Goal: Task Accomplishment & Management: Manage account settings

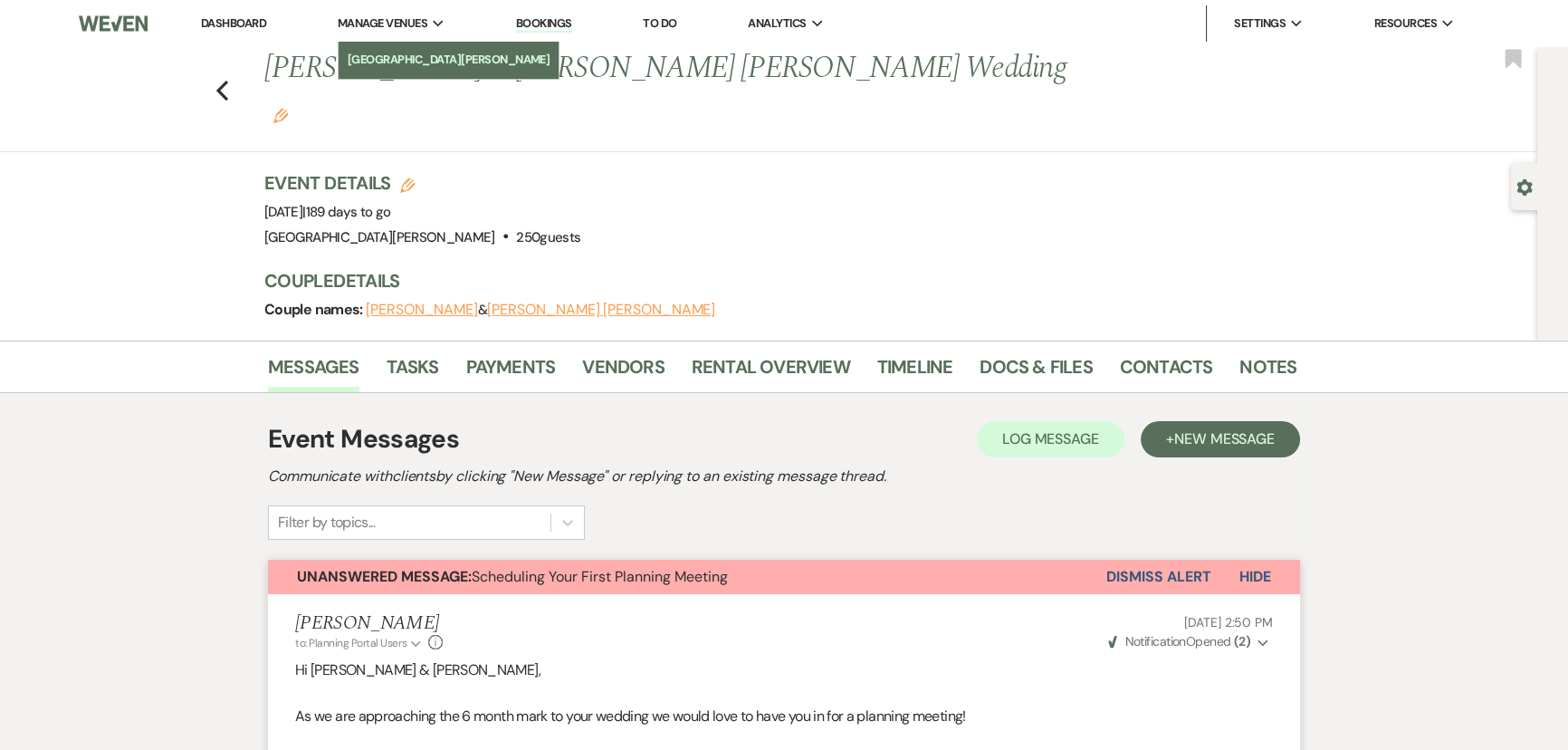
click at [387, 52] on li "[GEOGRAPHIC_DATA][PERSON_NAME]" at bounding box center [449, 59] width 203 height 19
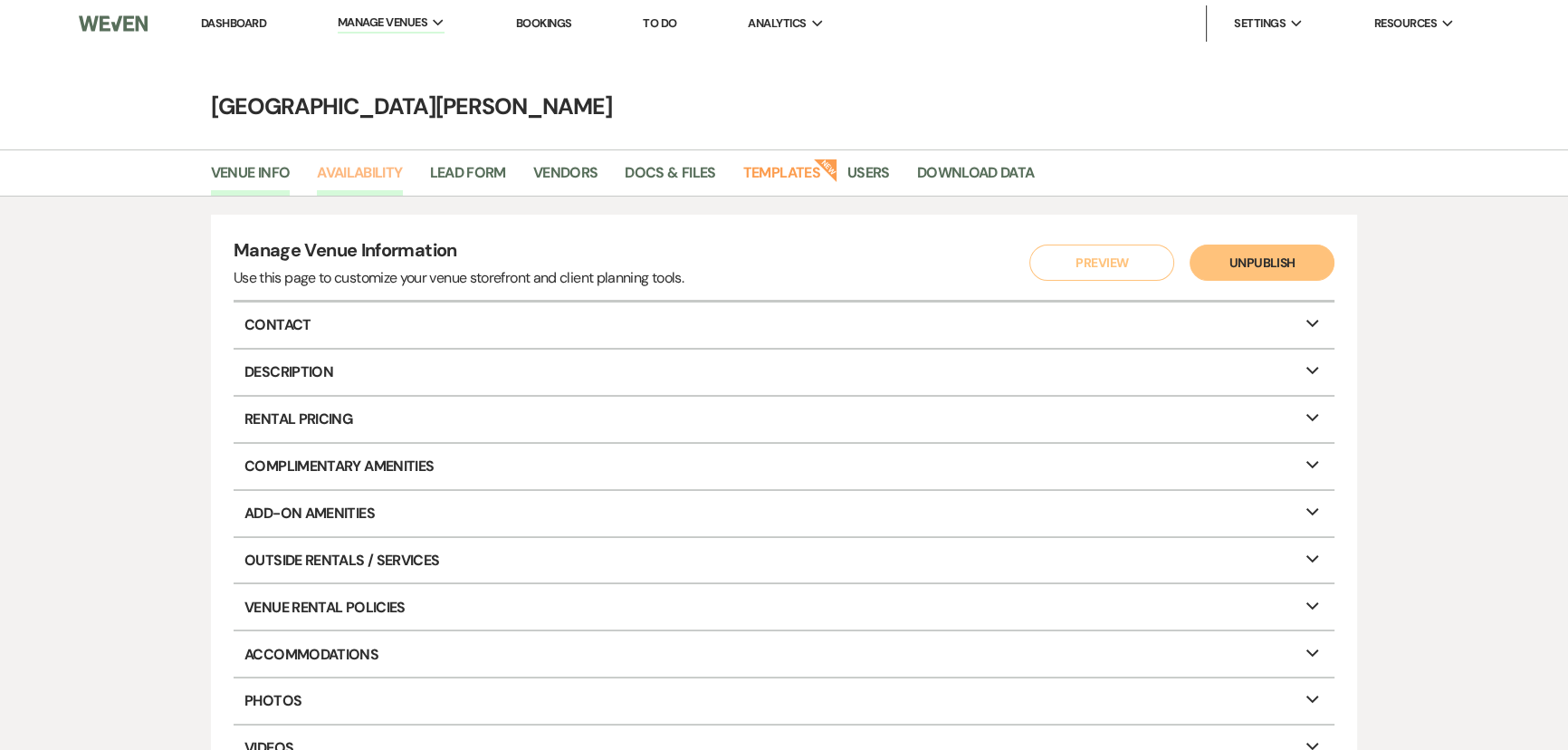
click at [361, 174] on link "Availability" at bounding box center [359, 178] width 85 height 34
select select "3"
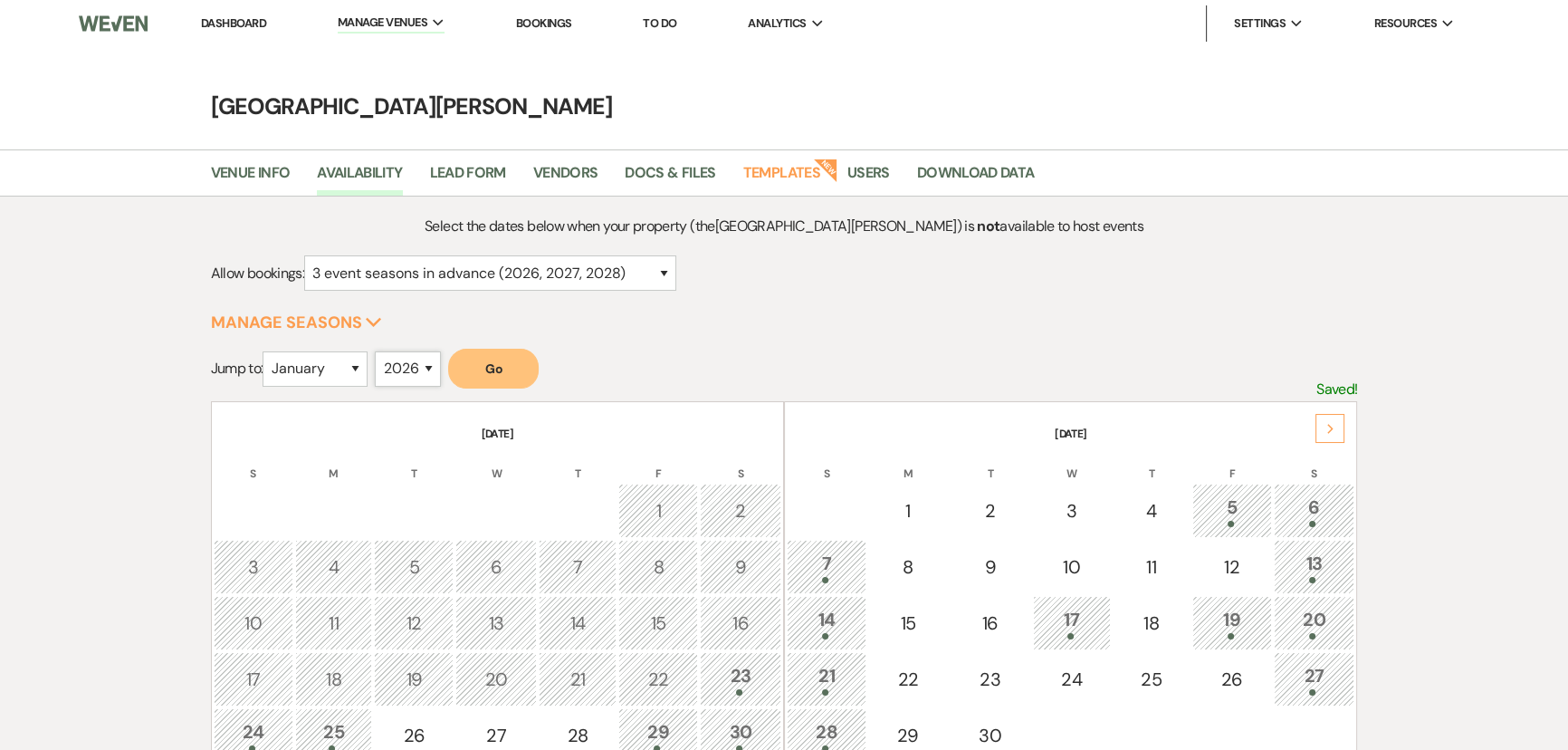
click at [416, 365] on select "2025 2026 2027 2028 2029" at bounding box center [408, 369] width 66 height 35
select select "2027"
click at [380, 351] on select "2025 2026 2027 2028 2029" at bounding box center [408, 369] width 66 height 35
click at [310, 372] on select "January February March April May June July August September October November De…" at bounding box center [315, 369] width 105 height 35
select select "9"
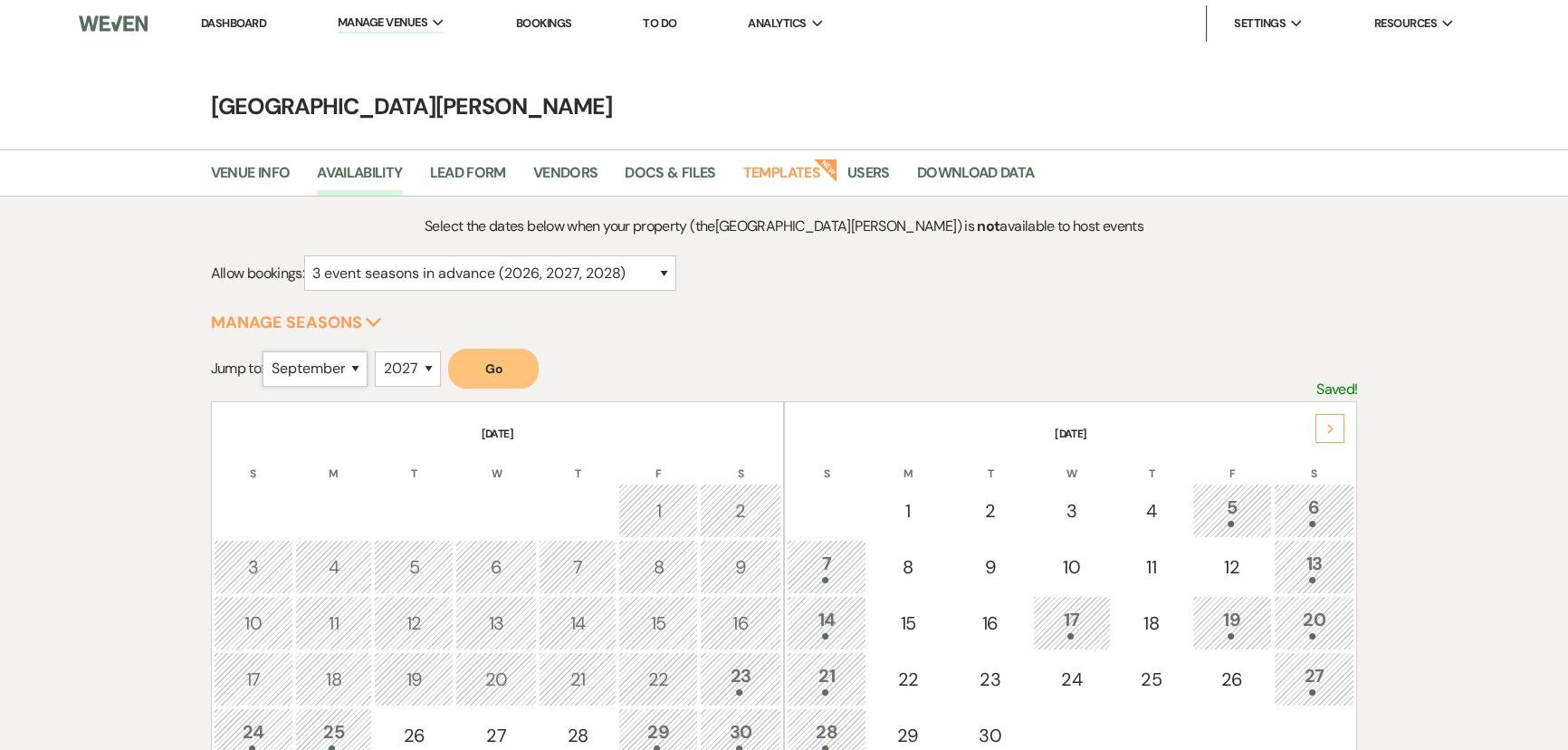
click at [267, 351] on select "January February March April May June July August September October November De…" at bounding box center [315, 369] width 105 height 35
click at [512, 373] on button "Go" at bounding box center [493, 368] width 91 height 40
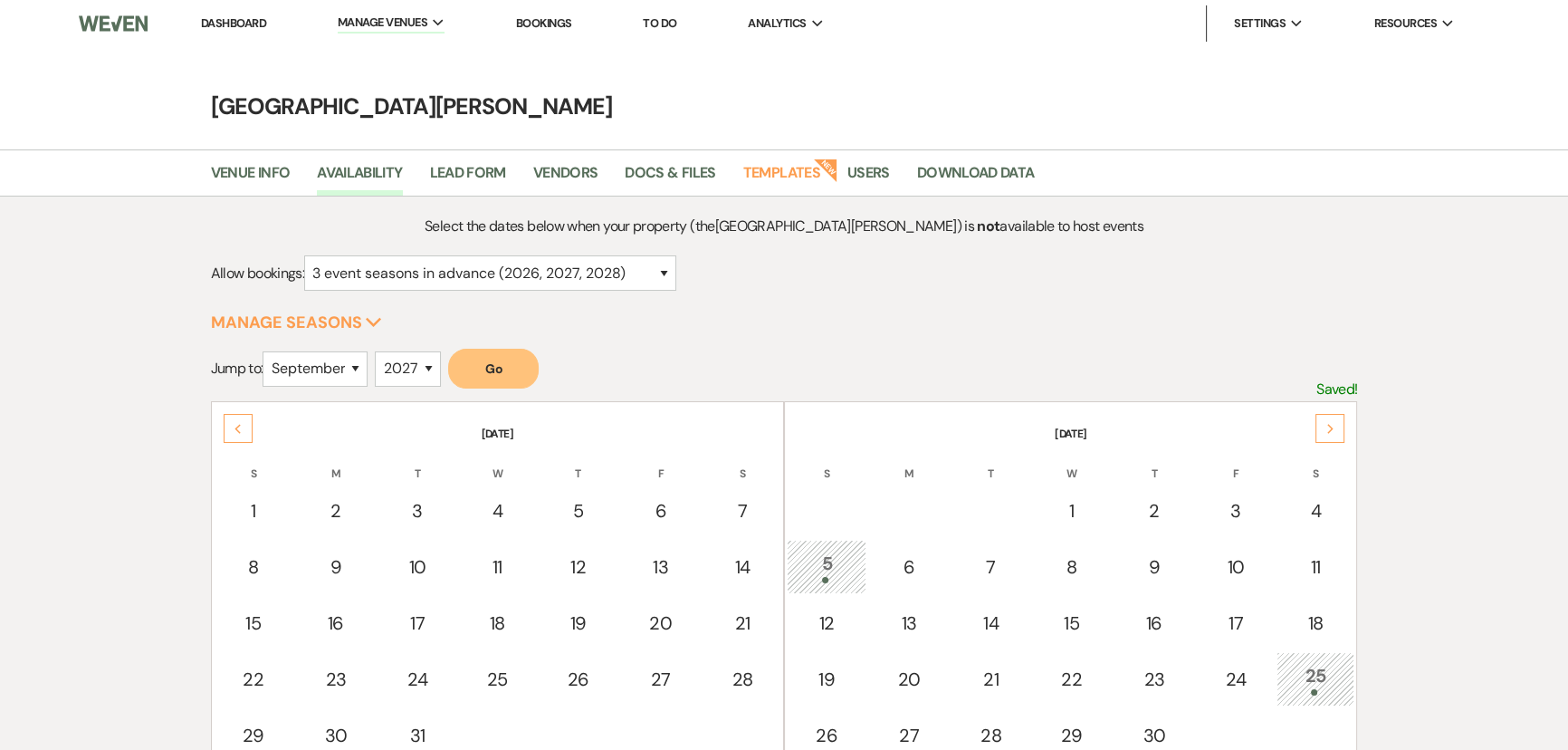
click at [835, 561] on div "5" at bounding box center [826, 567] width 59 height 33
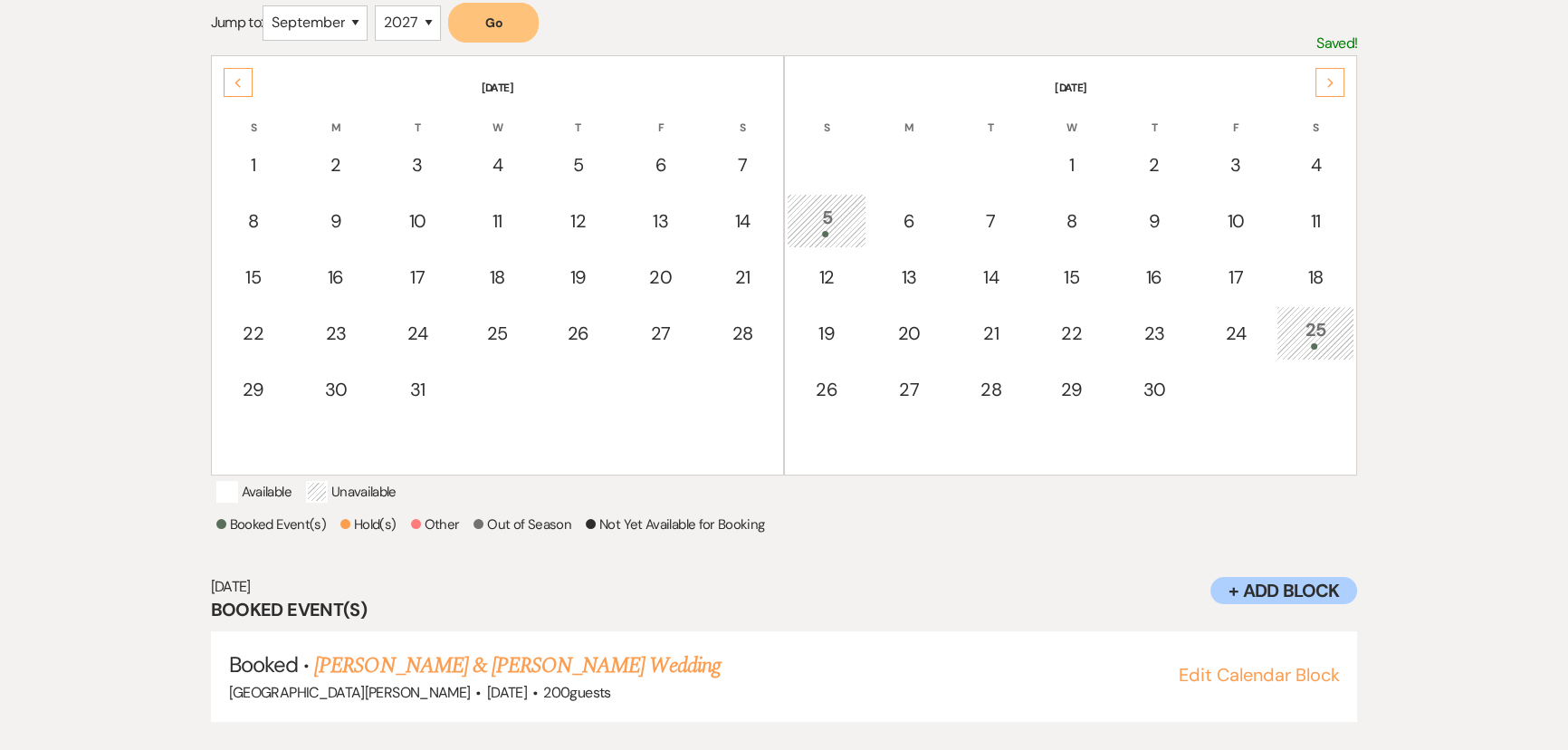
scroll to position [373, 0]
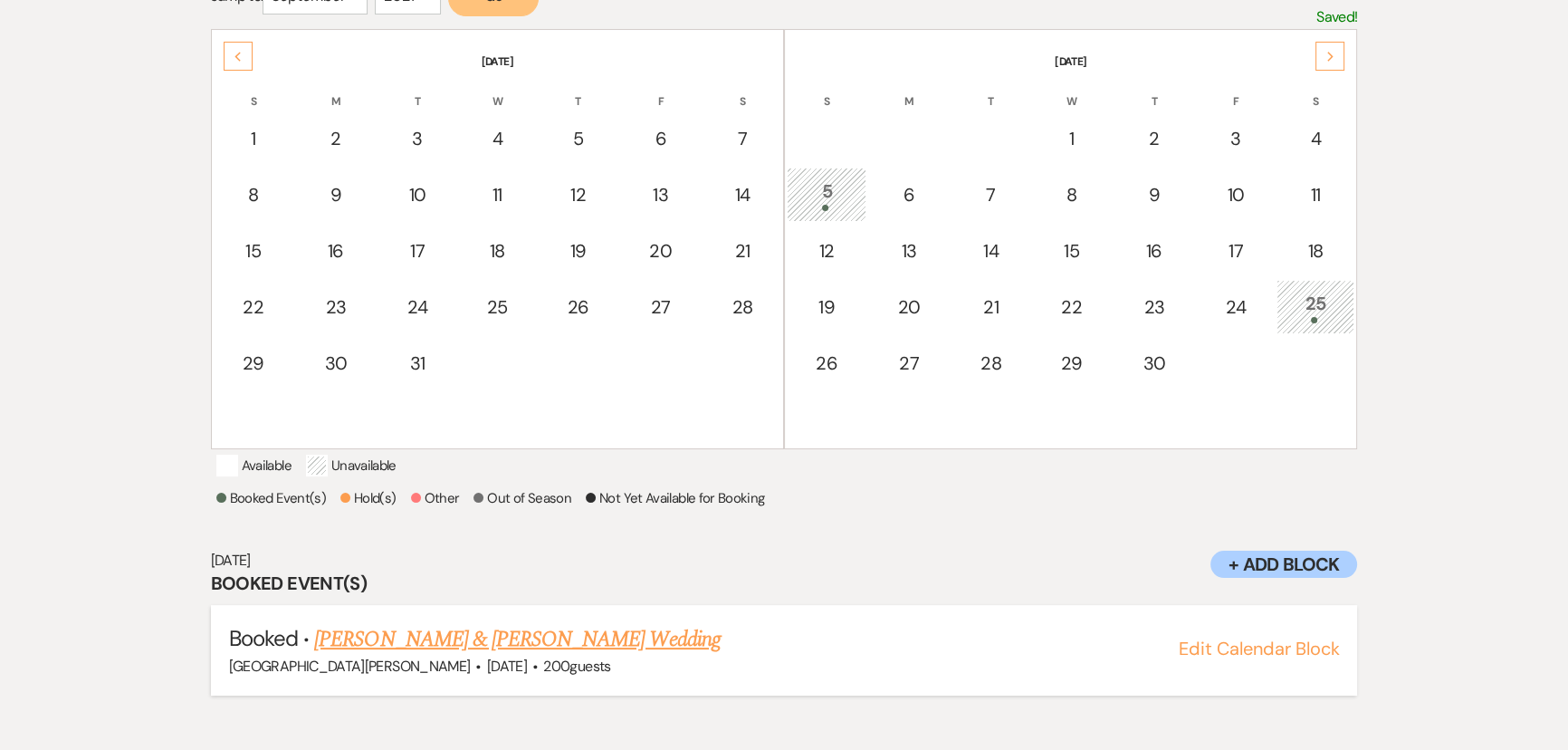
click at [581, 655] on link "[PERSON_NAME] & [PERSON_NAME] Wedding" at bounding box center [517, 639] width 406 height 32
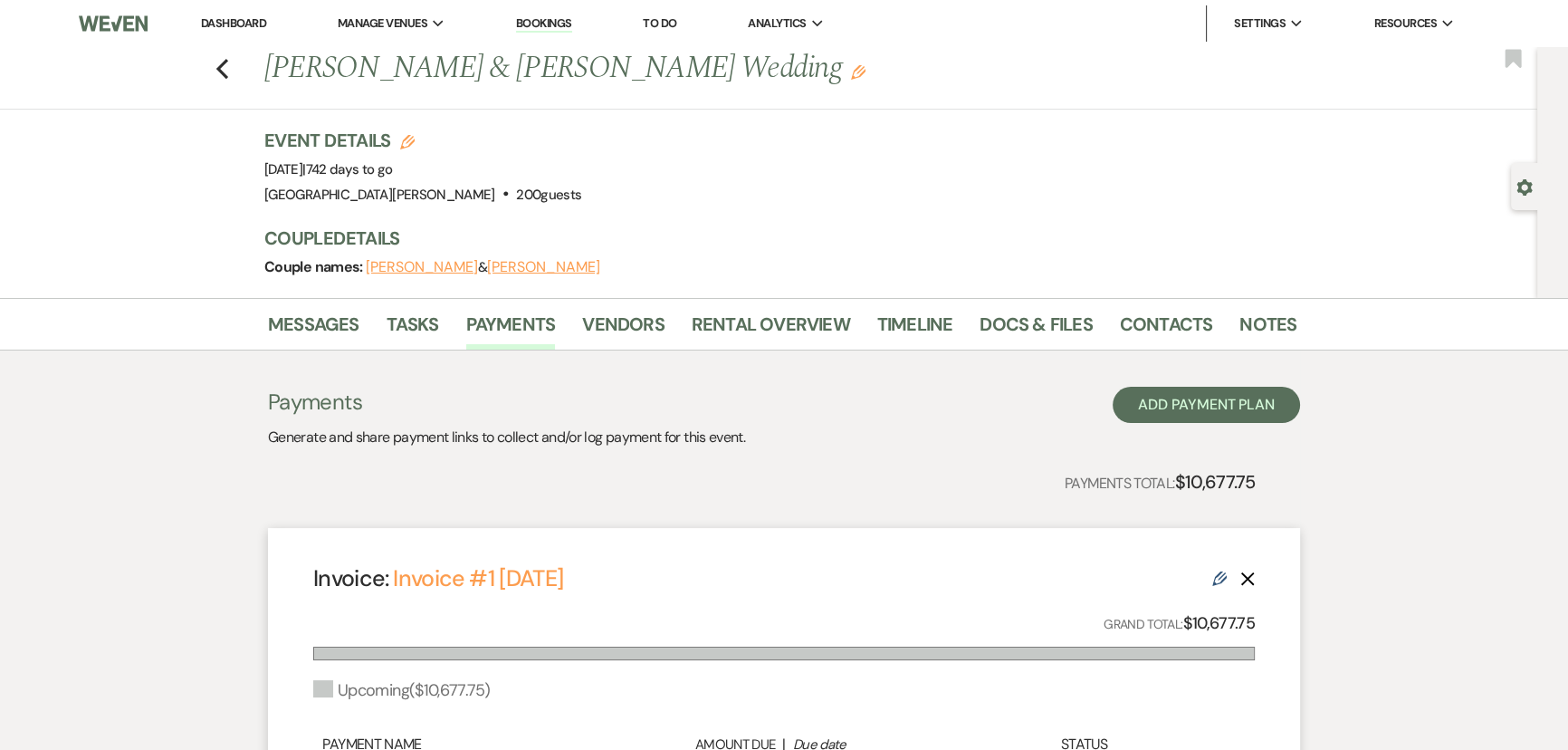
click at [1229, 316] on li "Contacts" at bounding box center [1179, 328] width 120 height 44
click at [1239, 316] on link "Notes" at bounding box center [1268, 330] width 57 height 40
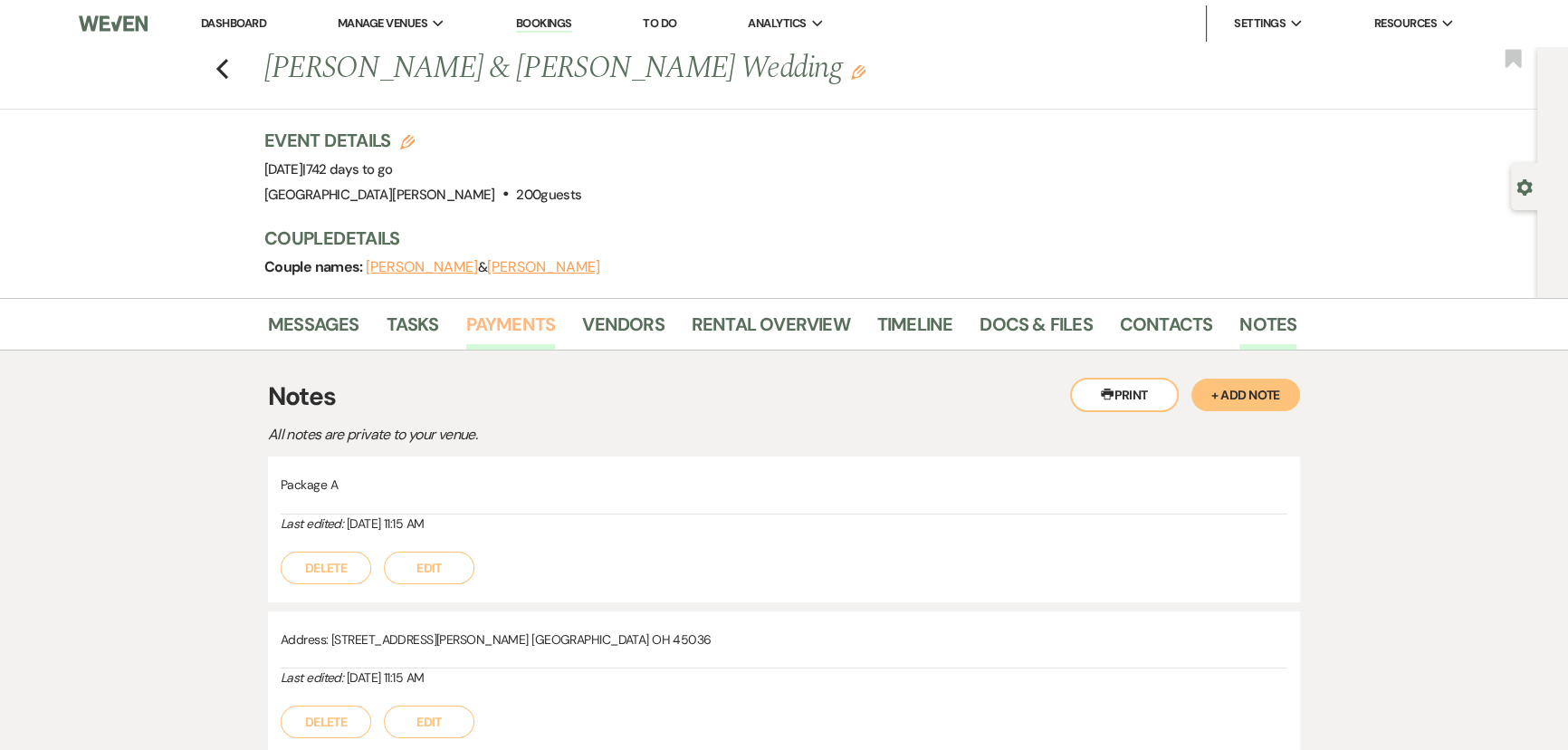
click at [498, 313] on link "Payments" at bounding box center [511, 330] width 90 height 40
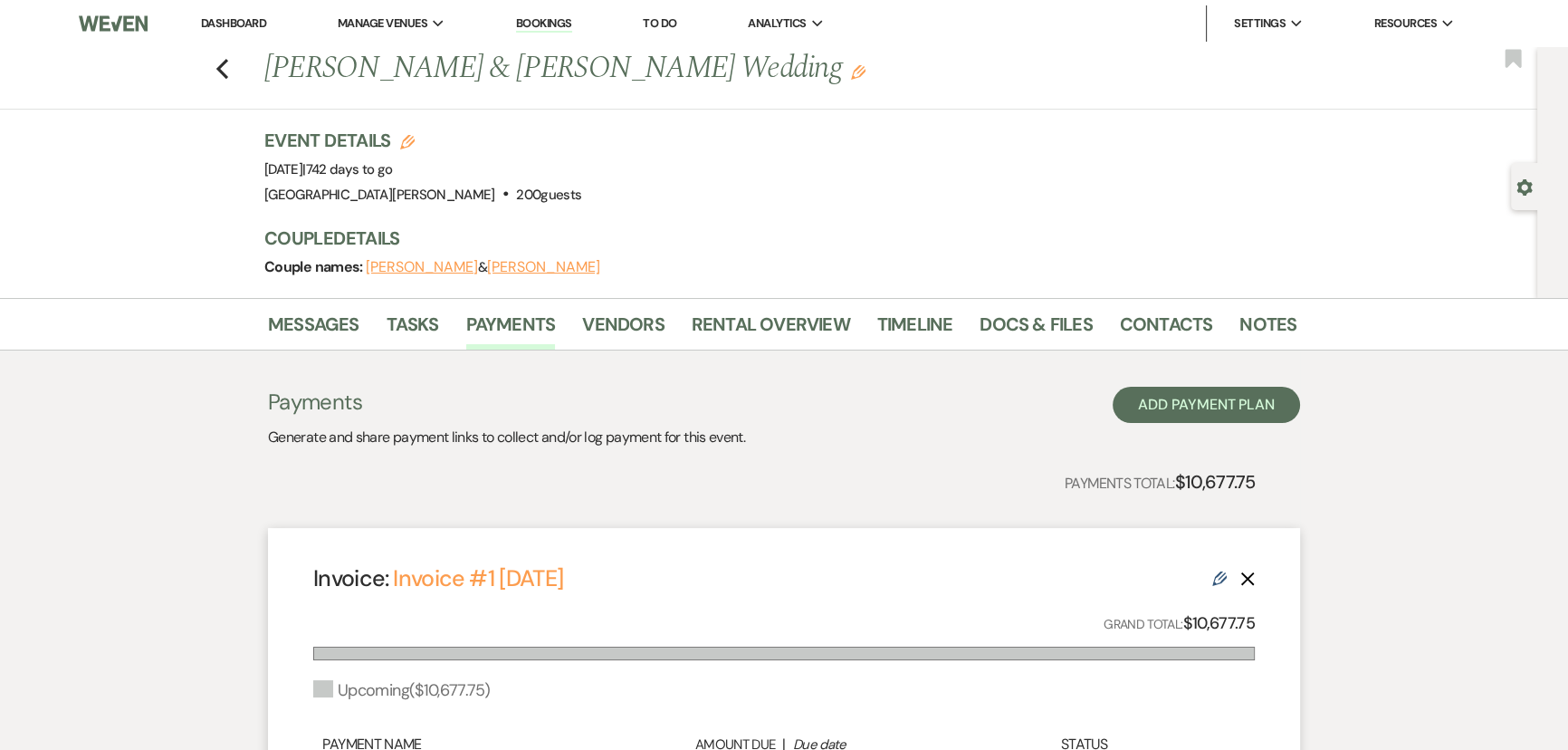
click at [245, 20] on link "Dashboard" at bounding box center [233, 23] width 65 height 16
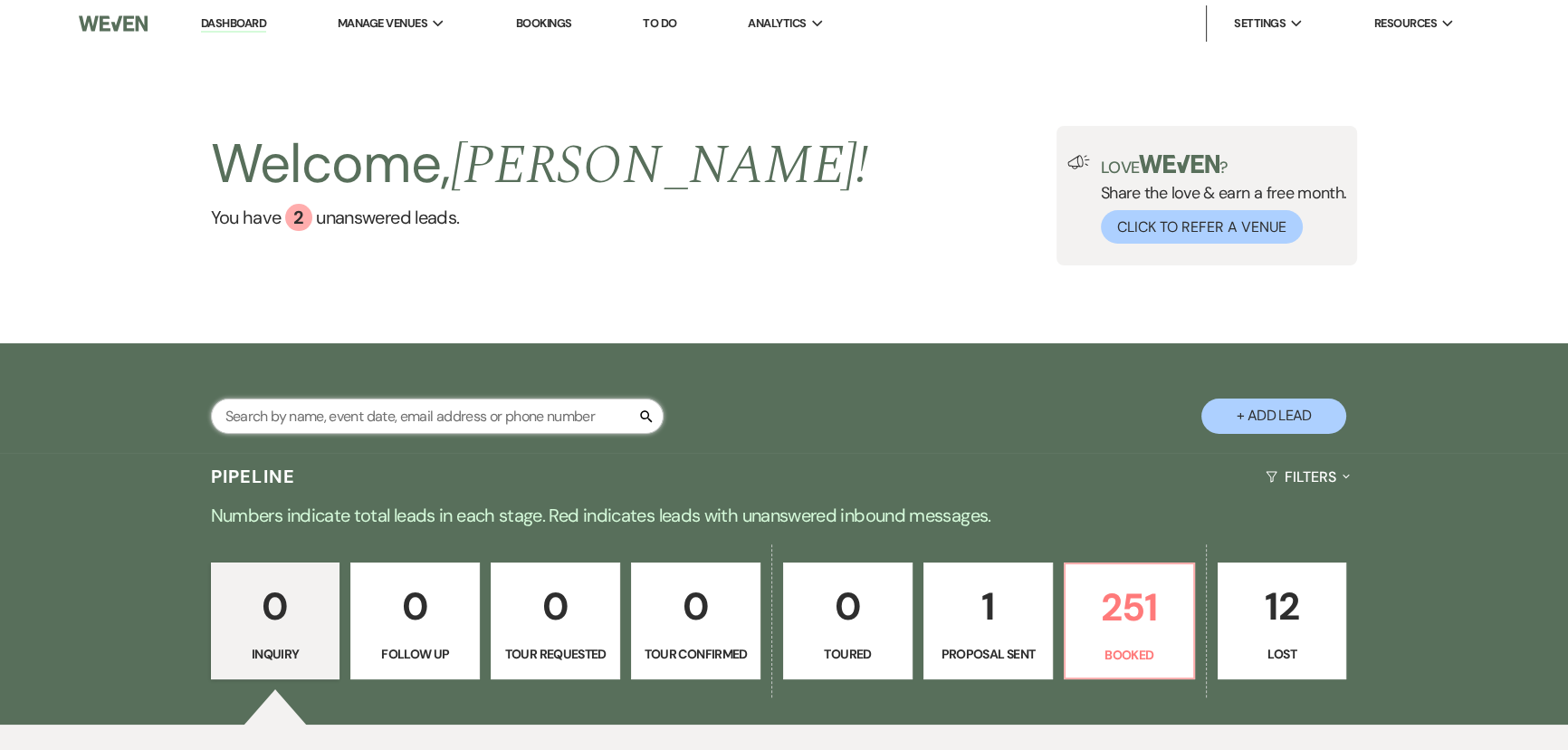
click at [486, 414] on input "text" at bounding box center [437, 415] width 452 height 35
type input "fester"
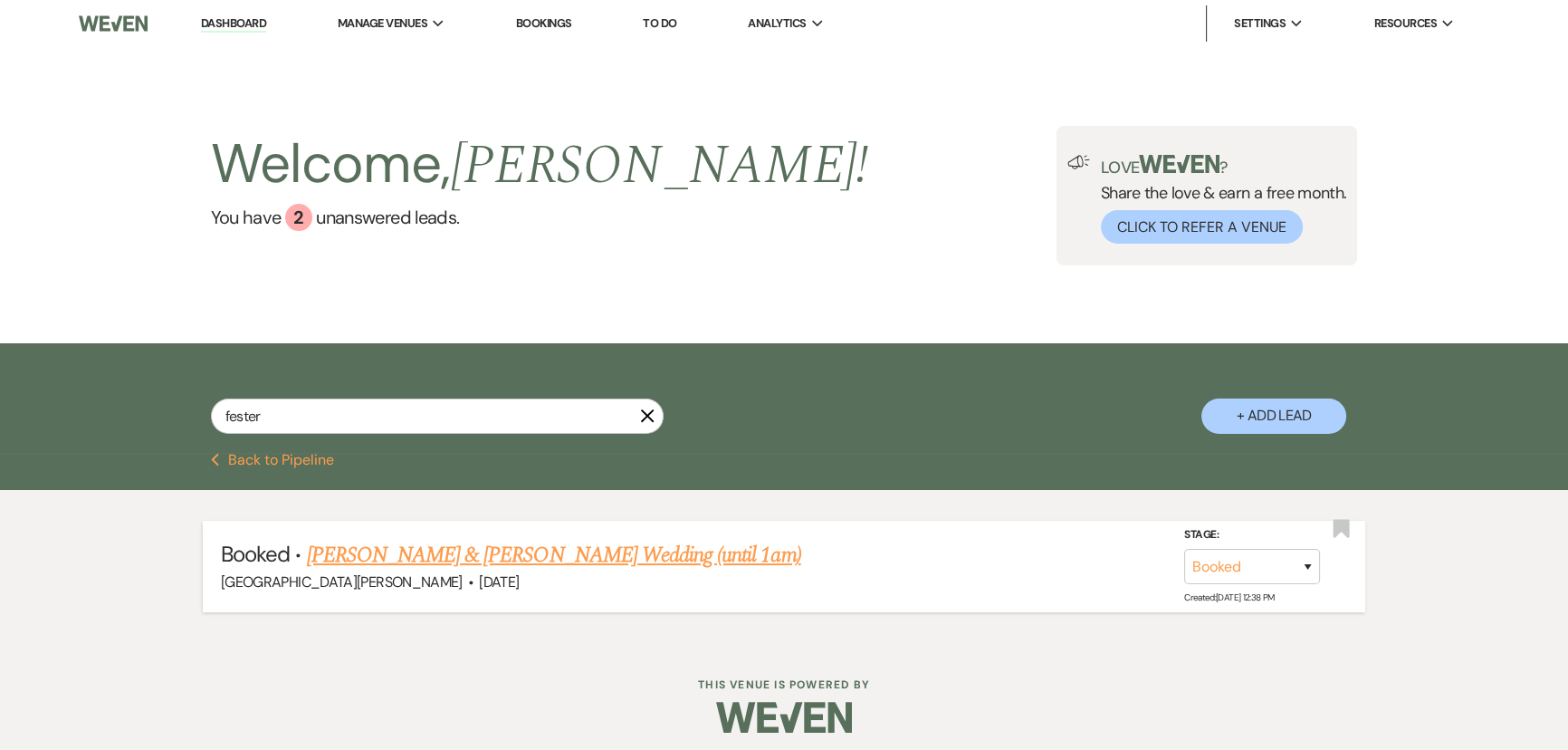
click at [443, 551] on link "[PERSON_NAME] & [PERSON_NAME] Wedding (until 1am)" at bounding box center [554, 554] width 494 height 32
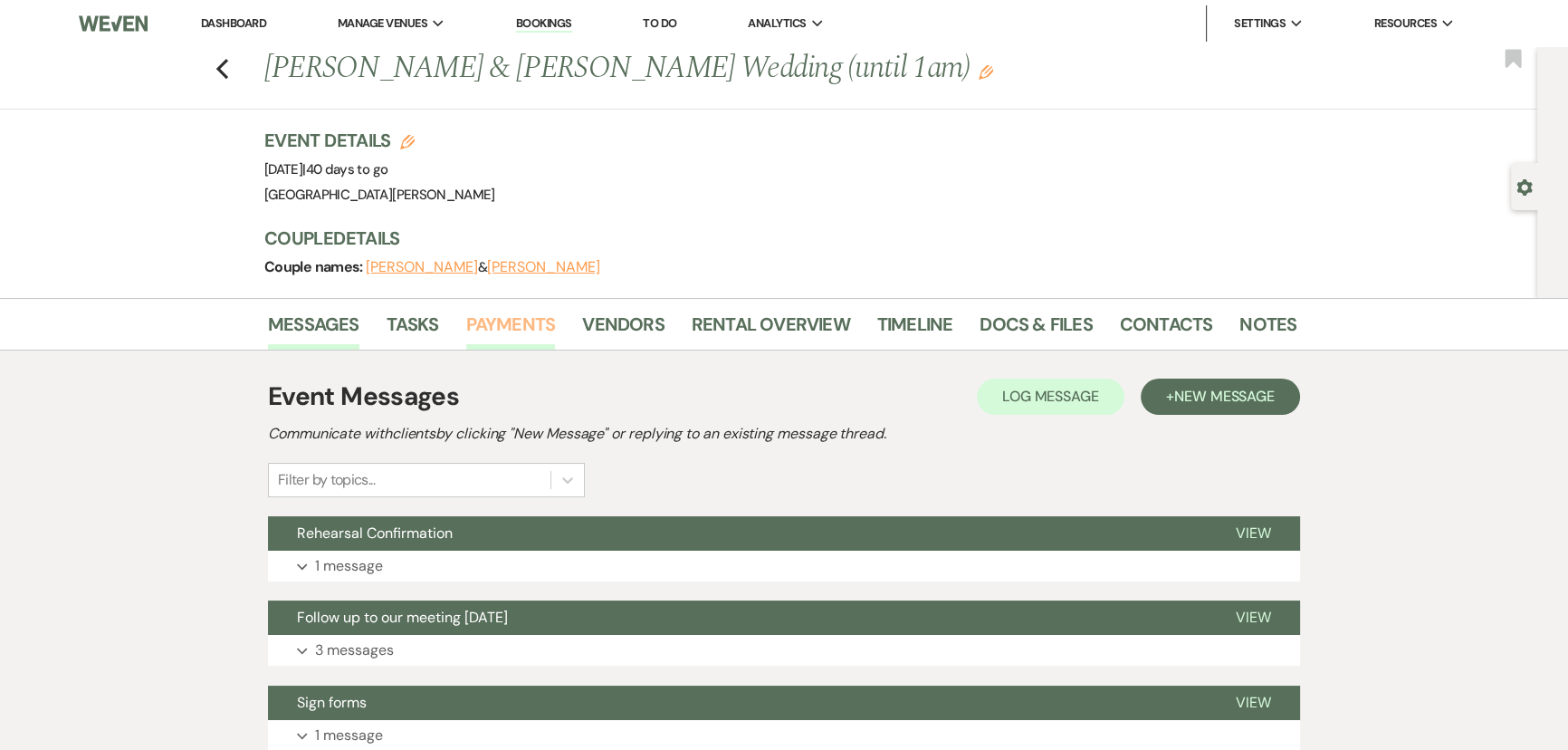
click at [520, 324] on link "Payments" at bounding box center [511, 330] width 90 height 40
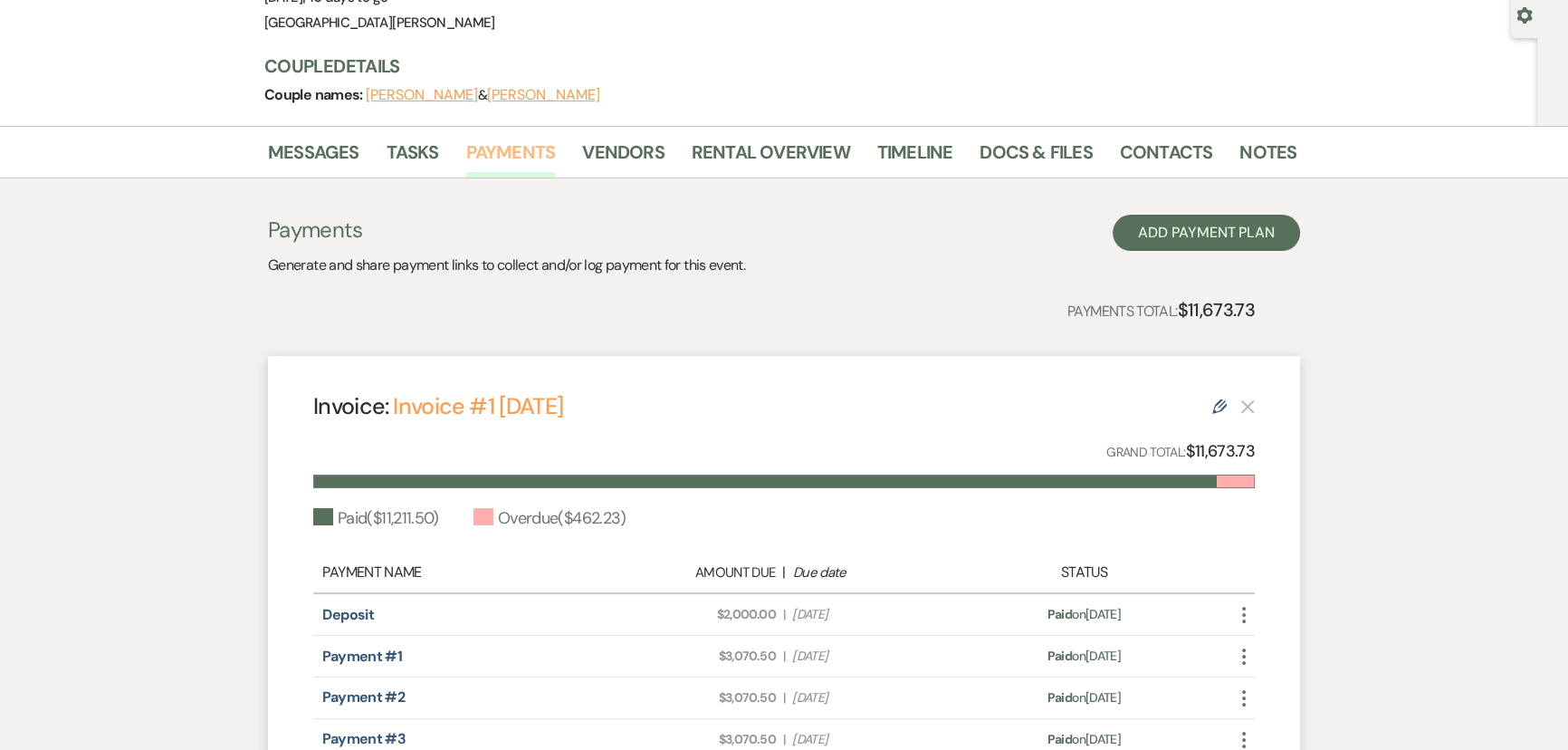
scroll to position [111, 0]
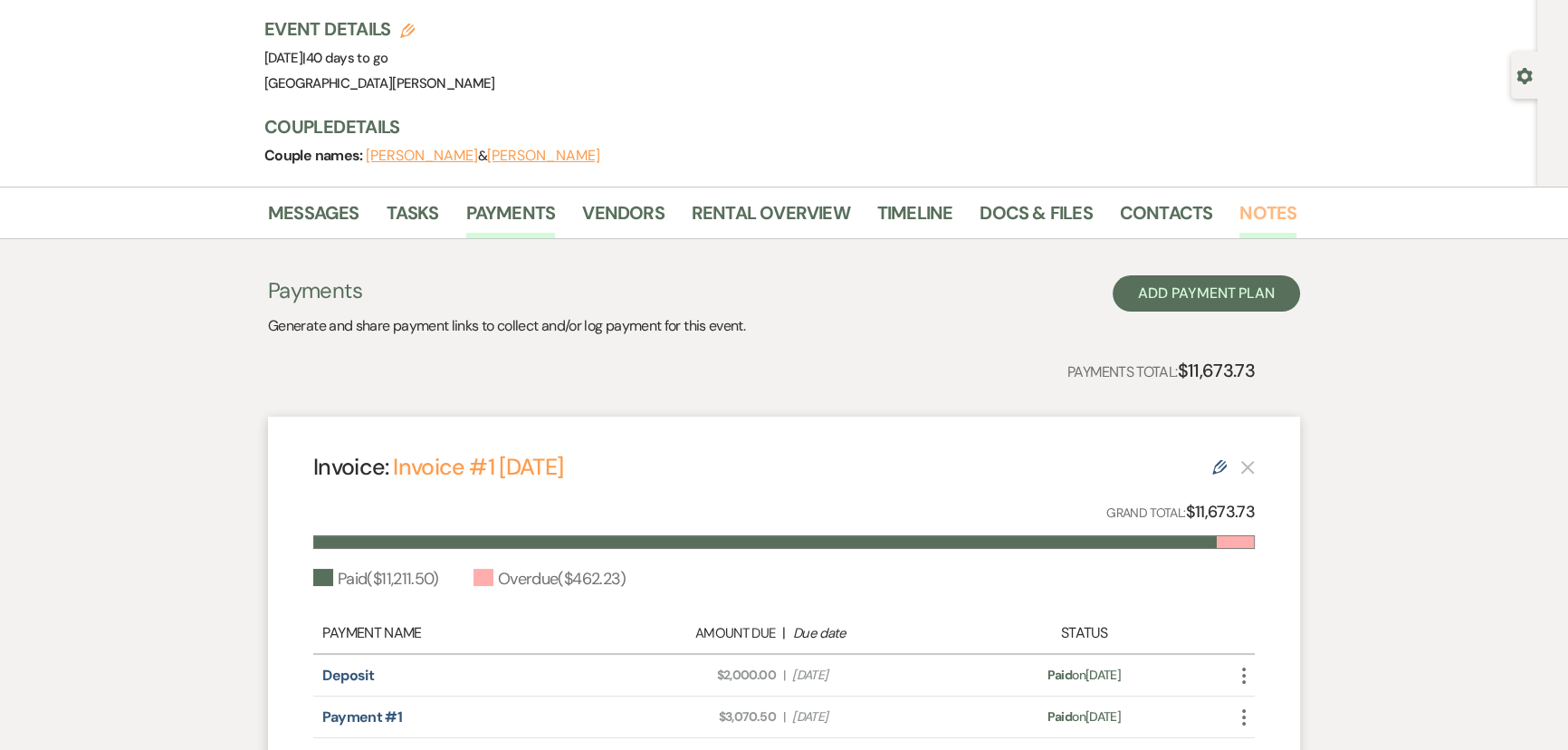
click at [1274, 209] on link "Notes" at bounding box center [1268, 217] width 57 height 40
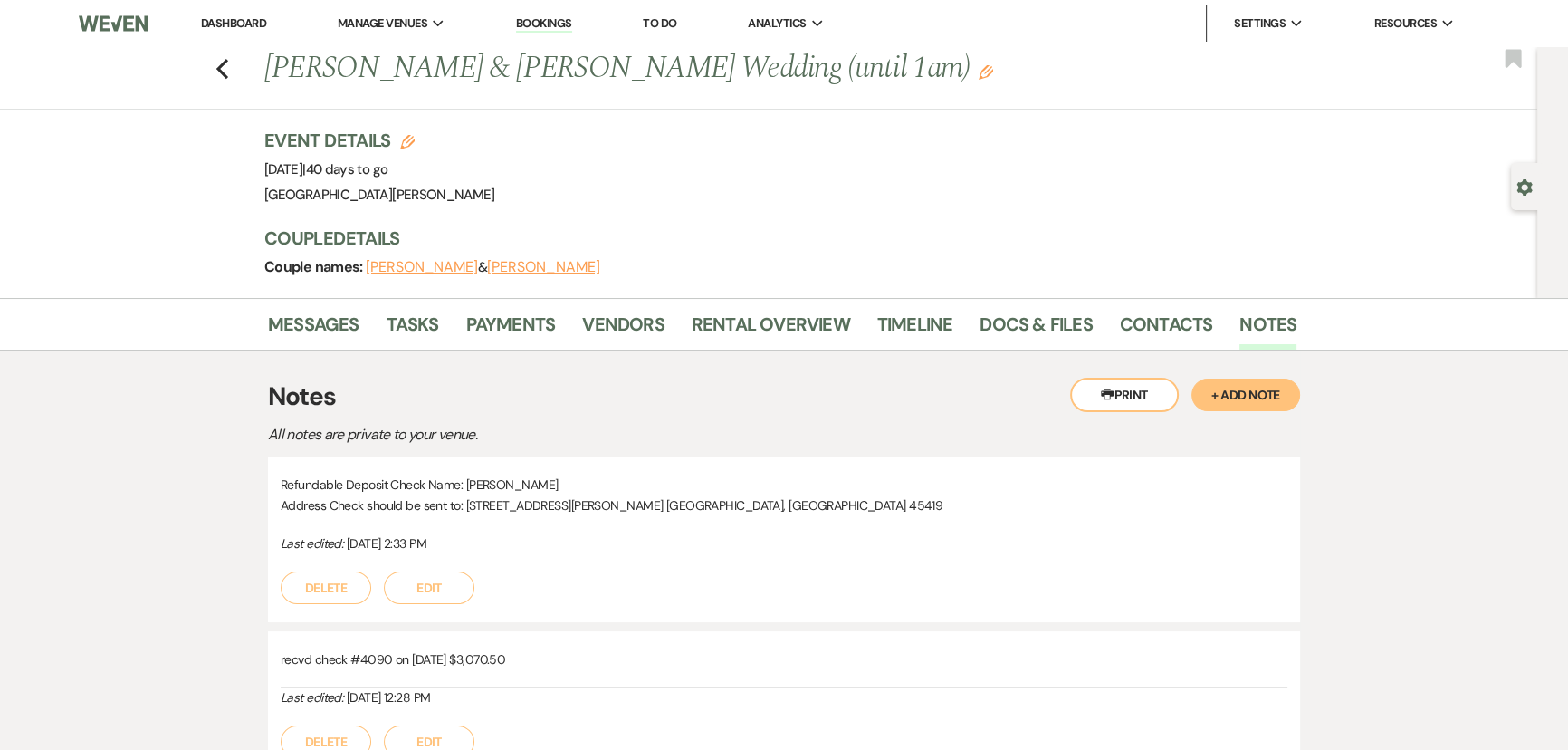
click at [1255, 398] on button "+ Add Note" at bounding box center [1245, 394] width 108 height 32
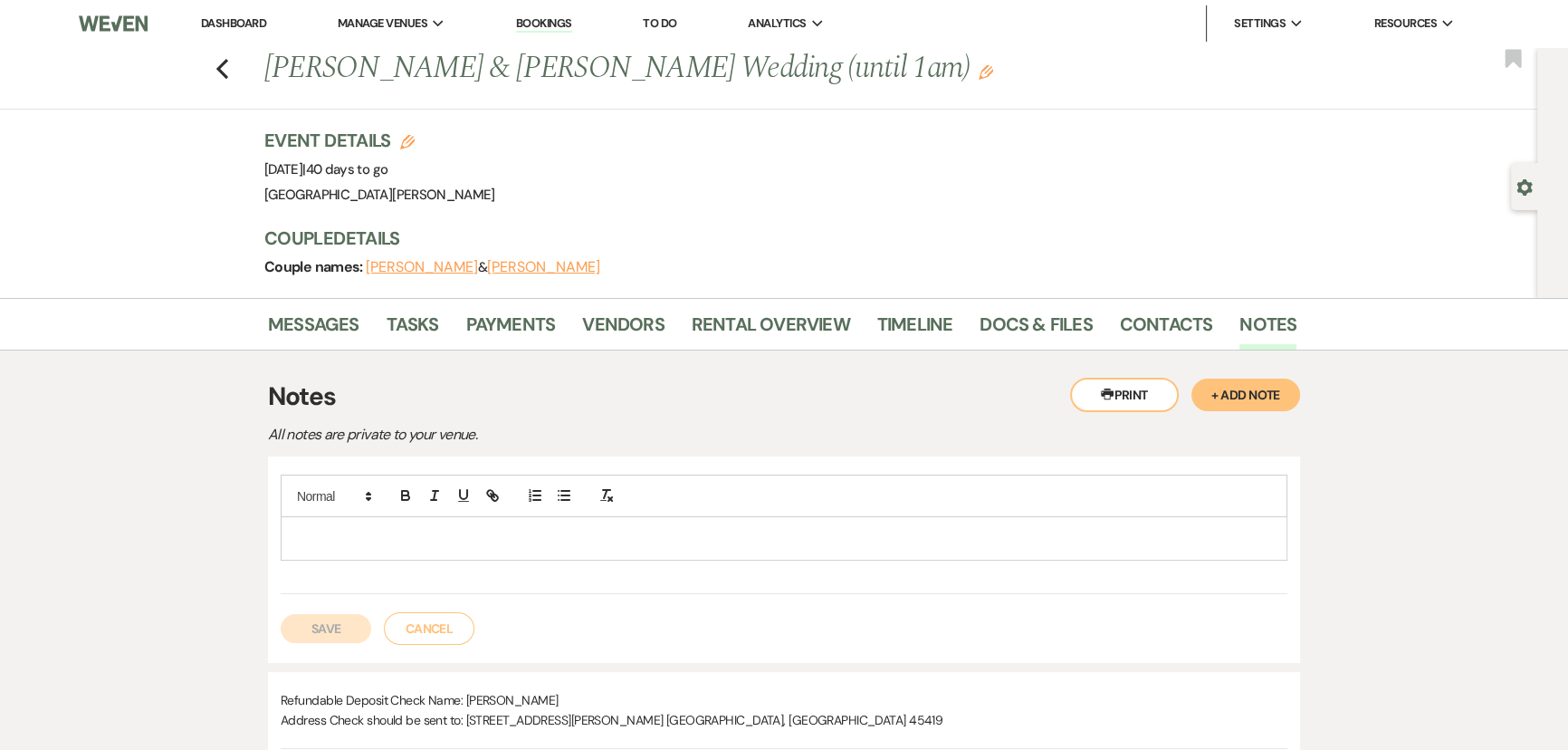
click at [790, 541] on p at bounding box center [784, 537] width 978 height 20
click at [323, 619] on button "Save" at bounding box center [326, 628] width 91 height 29
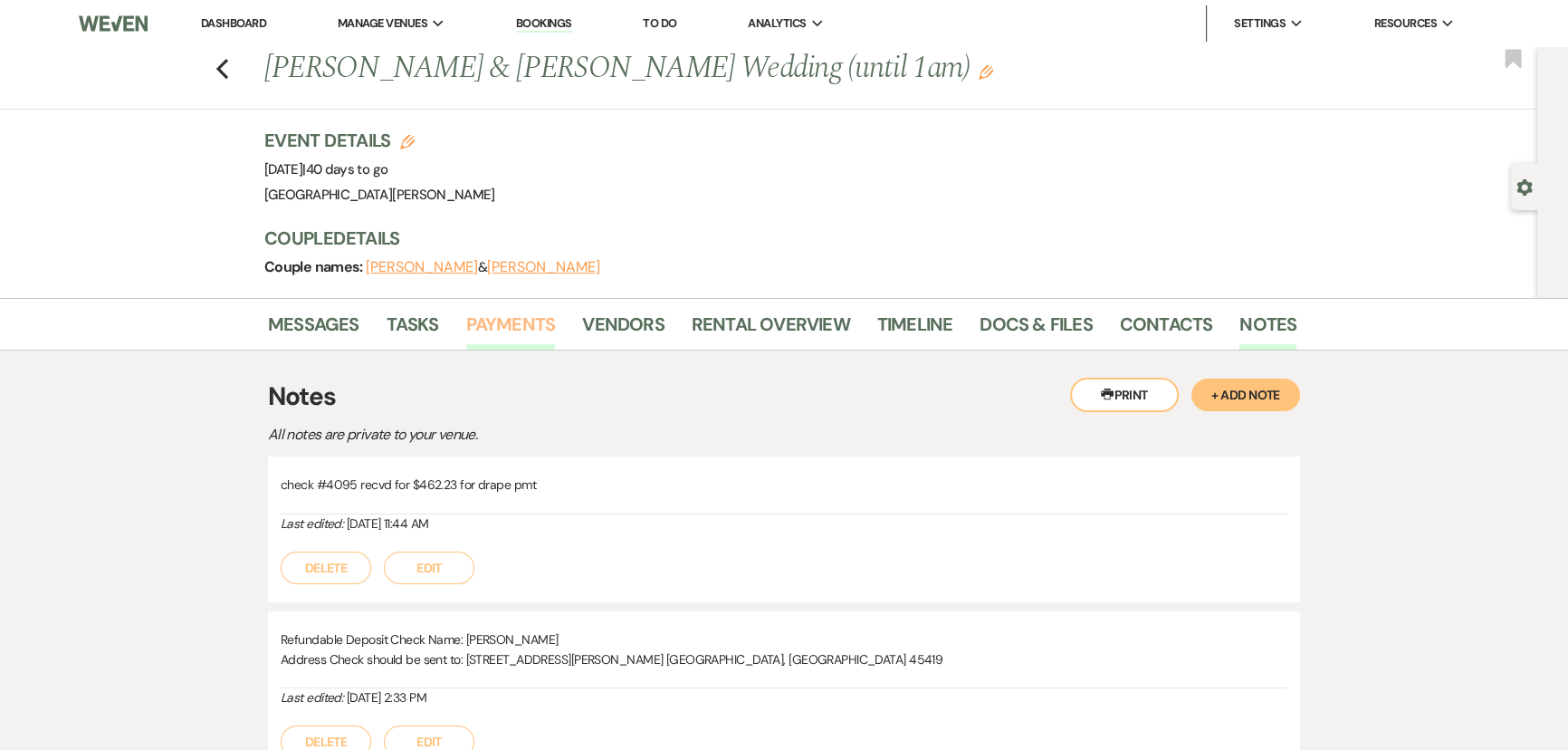
click at [490, 334] on link "Payments" at bounding box center [511, 330] width 90 height 40
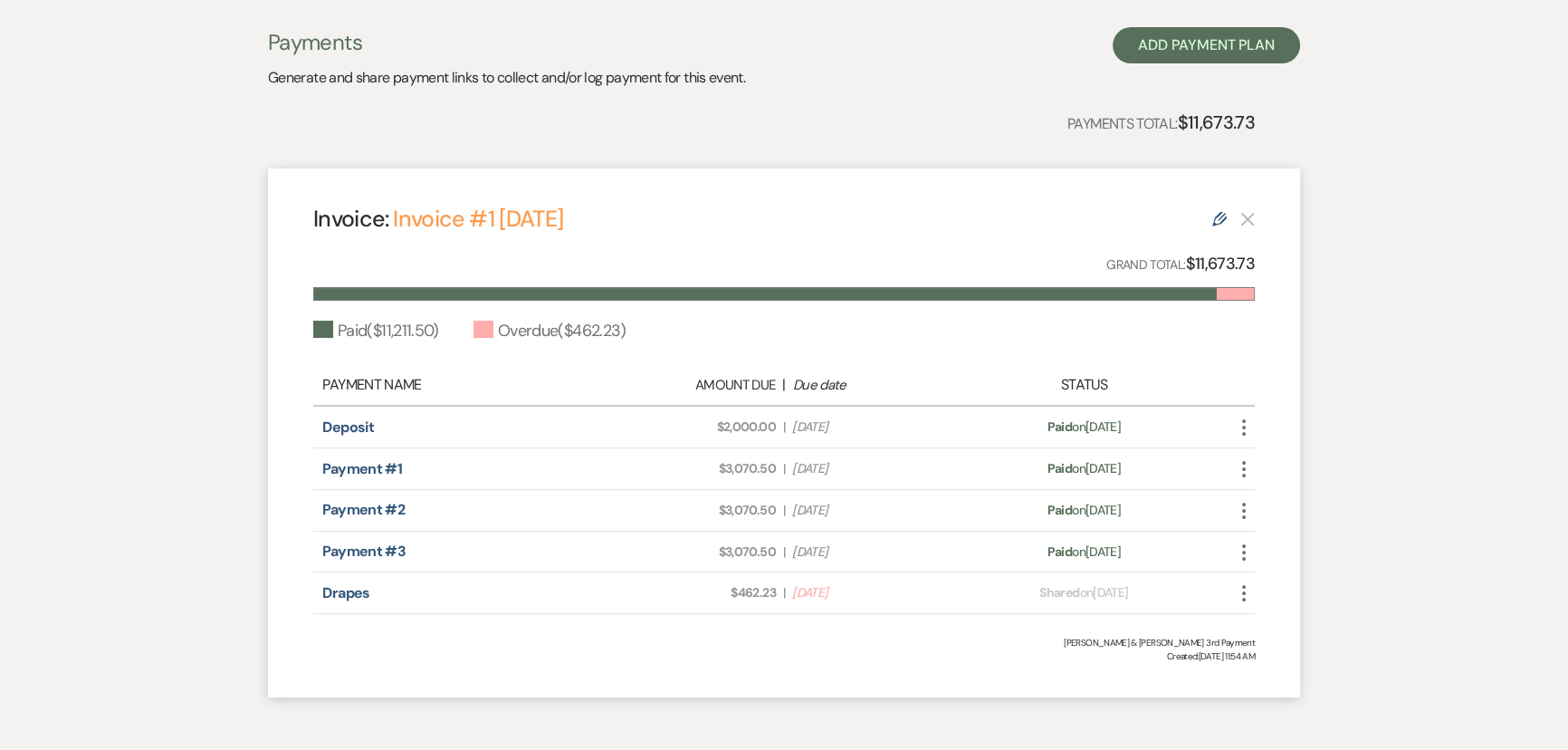
scroll to position [111, 0]
